Goal: Task Accomplishment & Management: Manage account settings

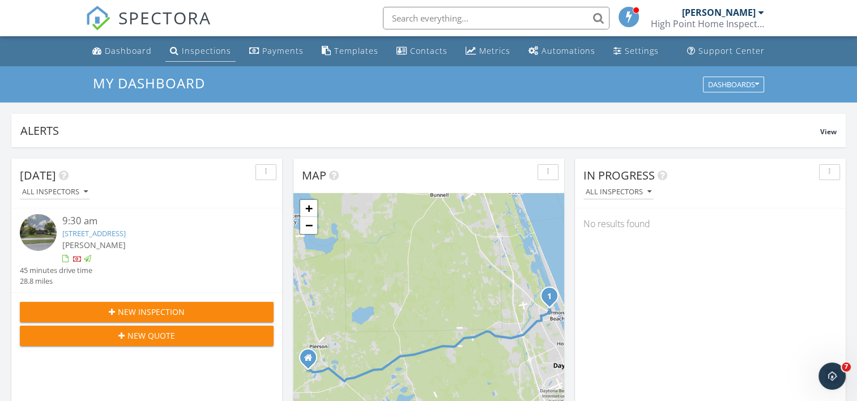
click at [192, 50] on div "Inspections" at bounding box center [206, 50] width 49 height 11
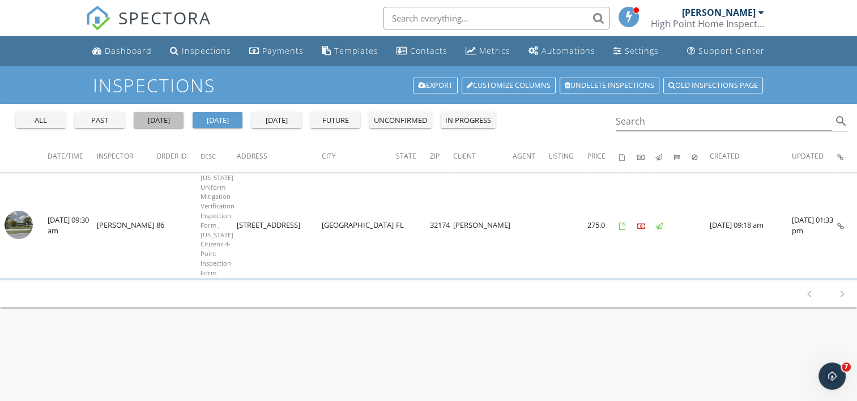
click at [153, 121] on div "[DATE]" at bounding box center [158, 120] width 41 height 11
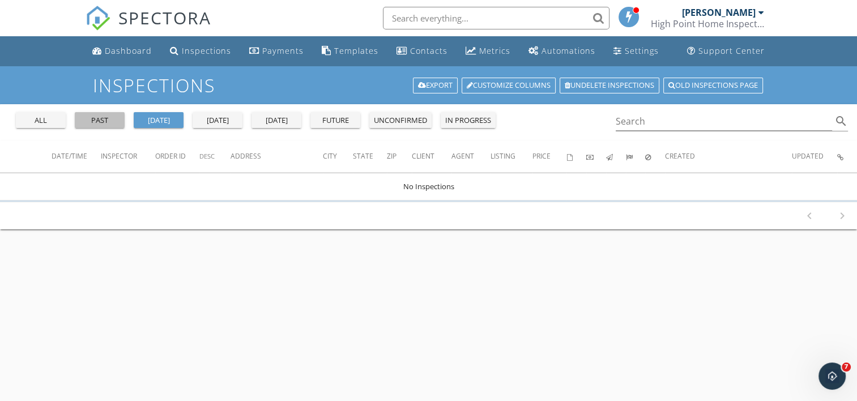
click at [104, 123] on div "past" at bounding box center [99, 120] width 41 height 11
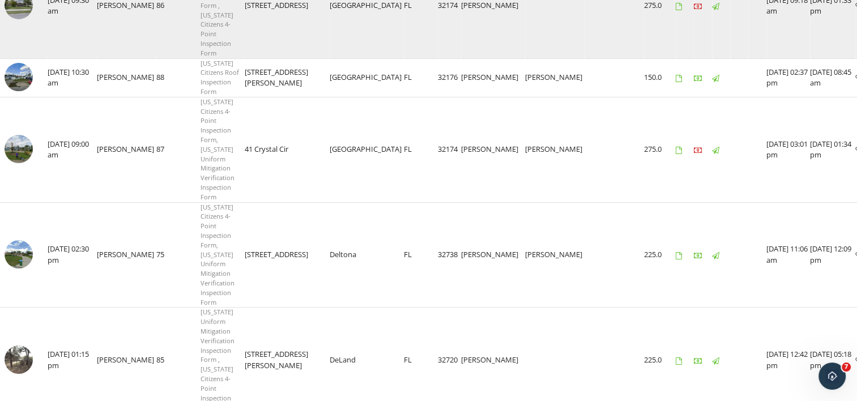
scroll to position [221, 0]
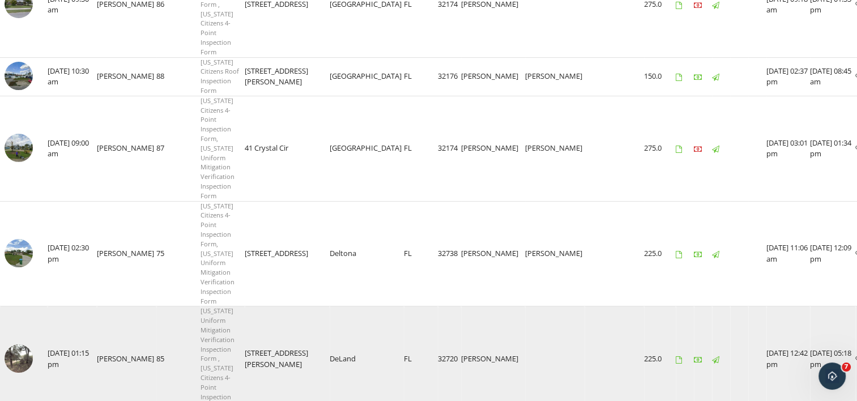
click at [855, 356] on icon at bounding box center [858, 359] width 7 height 7
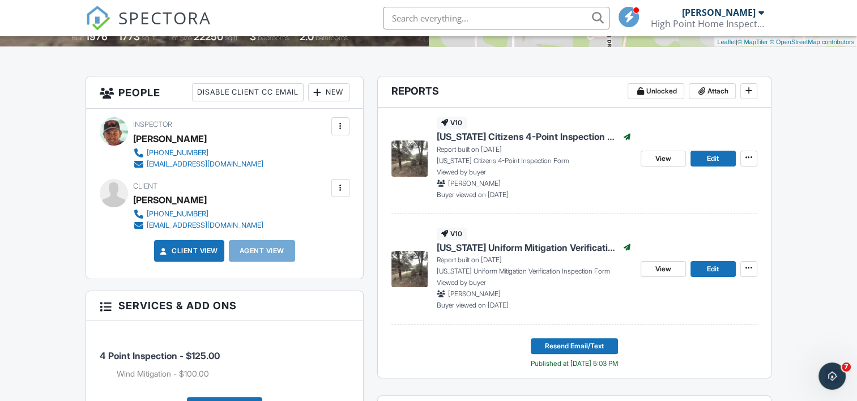
click at [326, 89] on div "New" at bounding box center [328, 92] width 41 height 18
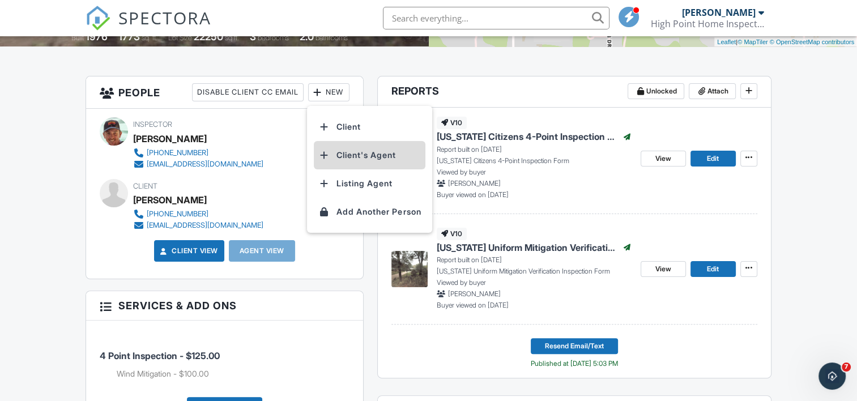
click at [347, 155] on li "Client's Agent" at bounding box center [370, 155] width 112 height 28
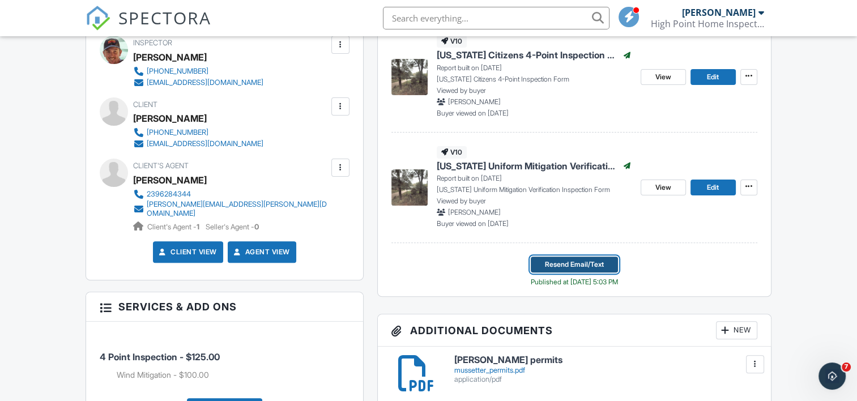
click at [572, 265] on span "Resend Email/Text" at bounding box center [574, 264] width 59 height 11
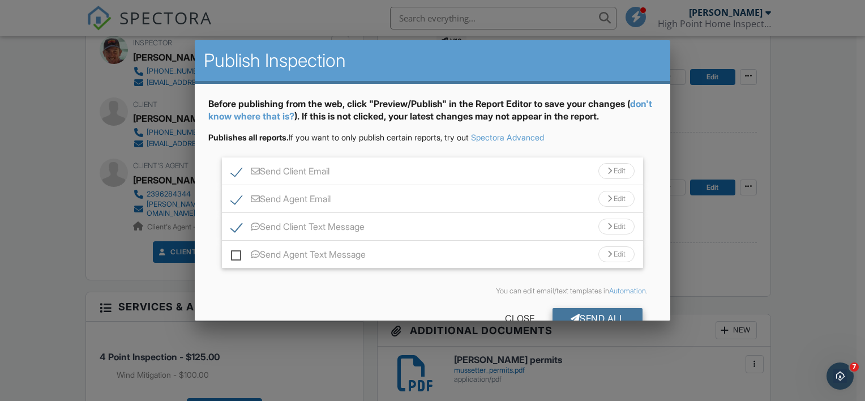
click at [606, 310] on div "Send All" at bounding box center [598, 318] width 91 height 20
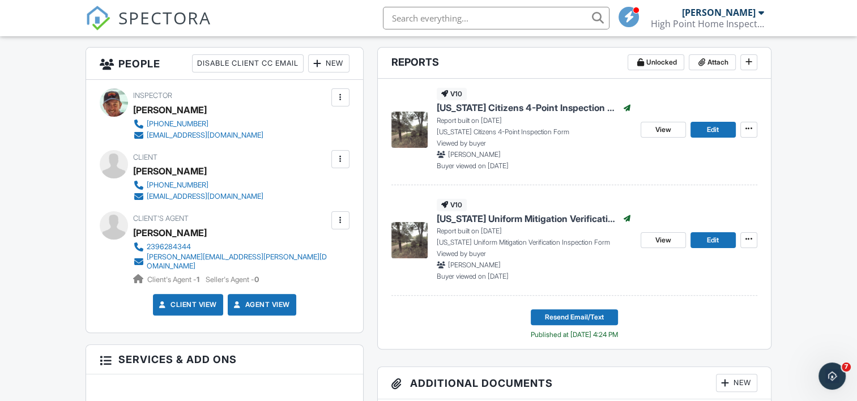
scroll to position [283, 0]
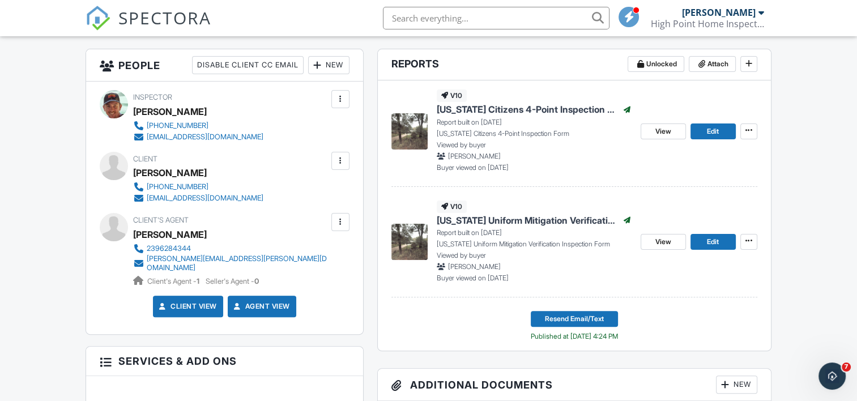
click at [505, 111] on span "[US_STATE] Citizens 4-Point Inspection Form" at bounding box center [526, 109] width 181 height 12
